Goal: Check status

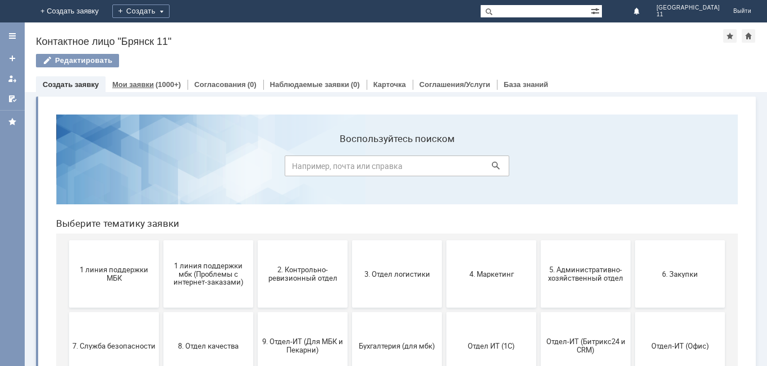
click at [140, 85] on link "Мои заявки" at bounding box center [133, 84] width 42 height 8
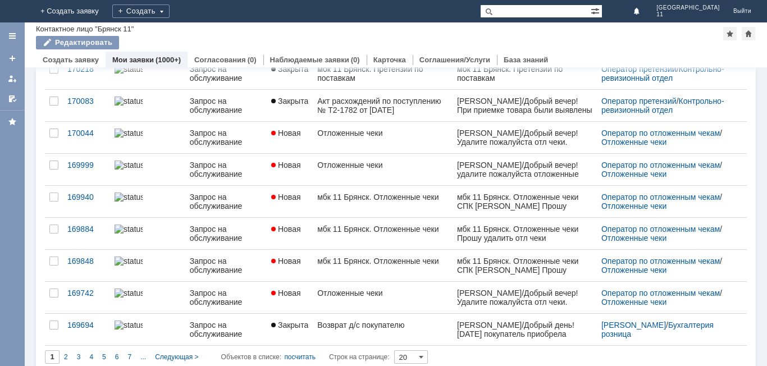
scroll to position [433, 0]
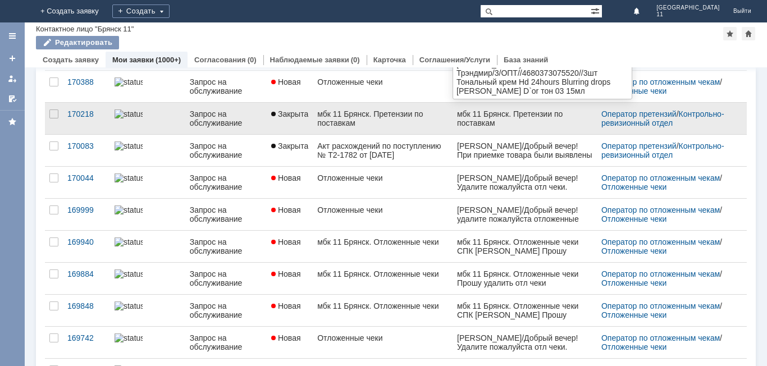
click at [473, 122] on div "мбк 11 Брянск. Претензии по поставкам" at bounding box center [523, 118] width 135 height 18
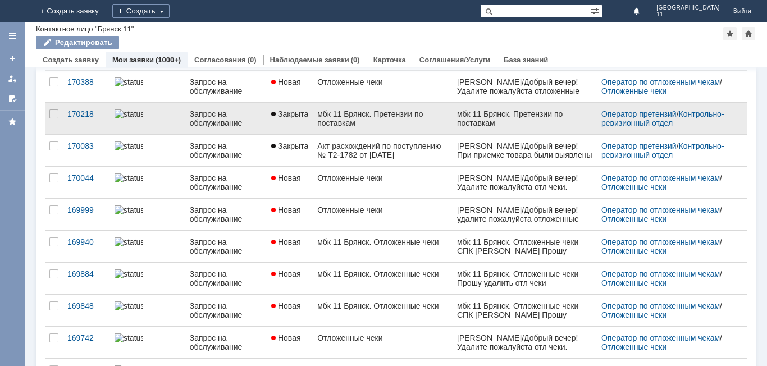
click at [199, 121] on div "Запрос на обслуживание" at bounding box center [226, 118] width 72 height 18
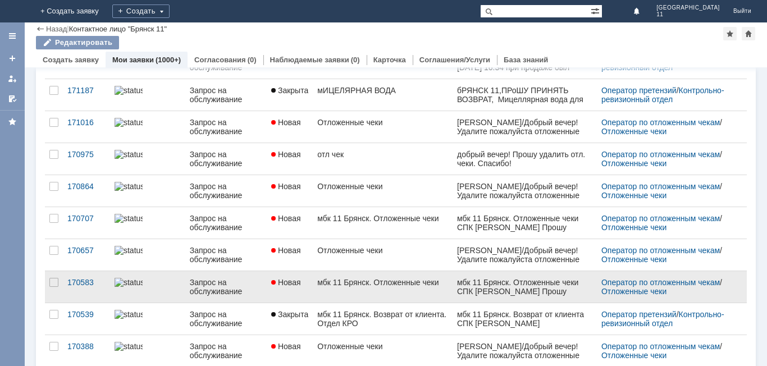
scroll to position [168, 0]
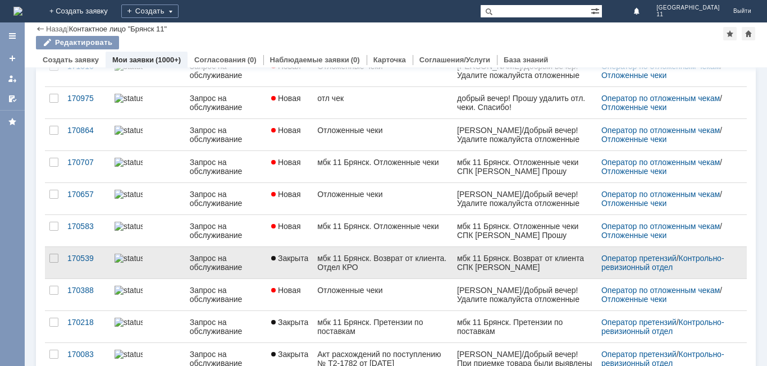
click at [384, 267] on div "мбк 11 Брянск. Возврат от клиента. Отдел КРО" at bounding box center [382, 263] width 130 height 18
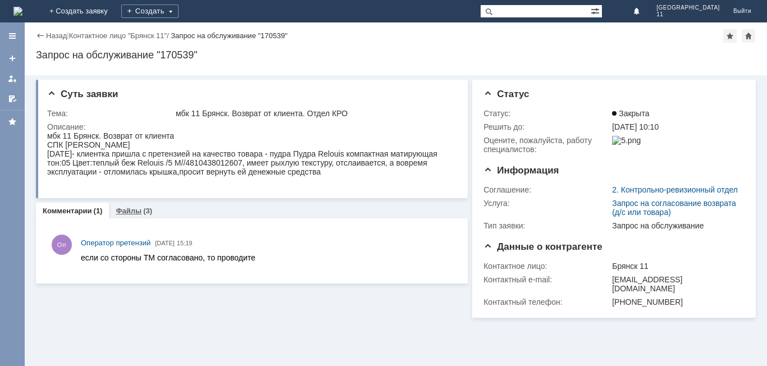
click at [123, 215] on link "Файлы" at bounding box center [129, 211] width 26 height 8
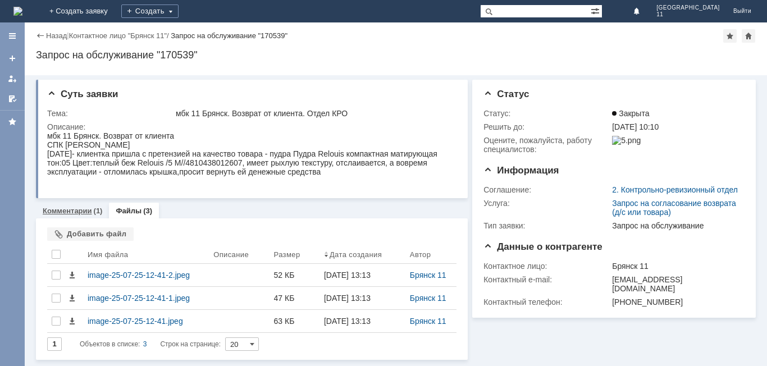
click at [79, 208] on link "Комментарии" at bounding box center [67, 211] width 49 height 8
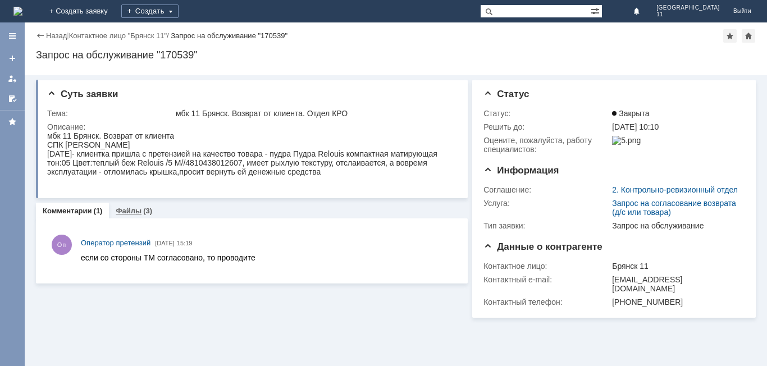
click at [127, 214] on link "Файлы" at bounding box center [129, 211] width 26 height 8
